Goal: Check status: Check status

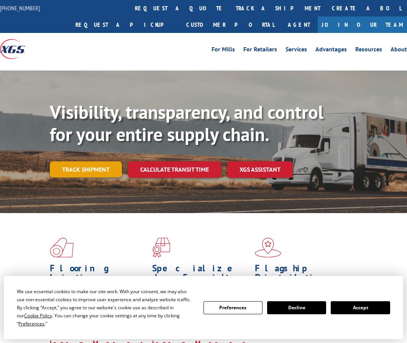
click at [80, 170] on link "Track shipment" at bounding box center [86, 169] width 72 height 16
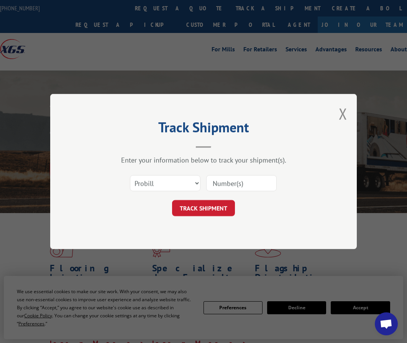
click at [243, 183] on input at bounding box center [241, 183] width 70 height 16
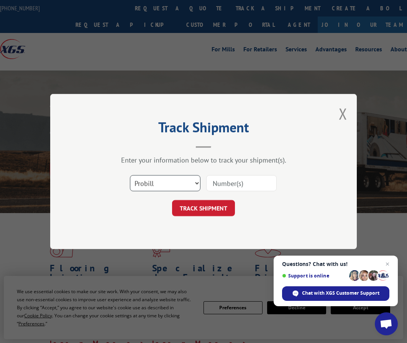
click at [166, 187] on select "Select category... Probill BOL PO" at bounding box center [165, 183] width 70 height 16
select select "po"
click at [130, 175] on select "Select category... Probill BOL PO" at bounding box center [165, 183] width 70 height 16
click at [252, 173] on div "Select category... Probill BOL PO" at bounding box center [203, 182] width 230 height 25
click at [238, 186] on input at bounding box center [241, 183] width 70 height 16
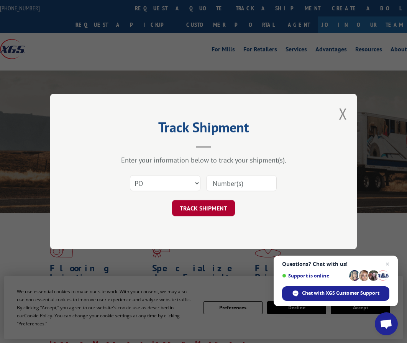
paste input "02586824"
type input "02586824"
click at [209, 212] on button "TRACK SHIPMENT" at bounding box center [203, 208] width 63 height 16
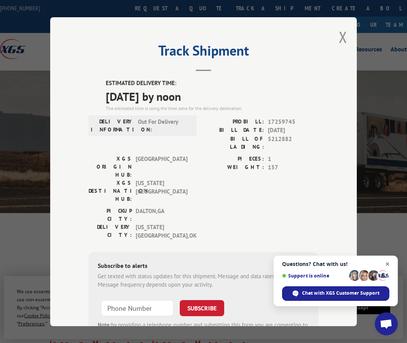
click at [386, 262] on span "Close chat" at bounding box center [387, 264] width 10 height 10
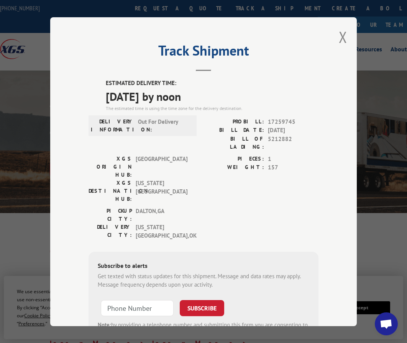
click at [246, 167] on div "PIECES: 1 WEIGHT: 157" at bounding box center [260, 180] width 115 height 52
